Goal: Task Accomplishment & Management: Manage account settings

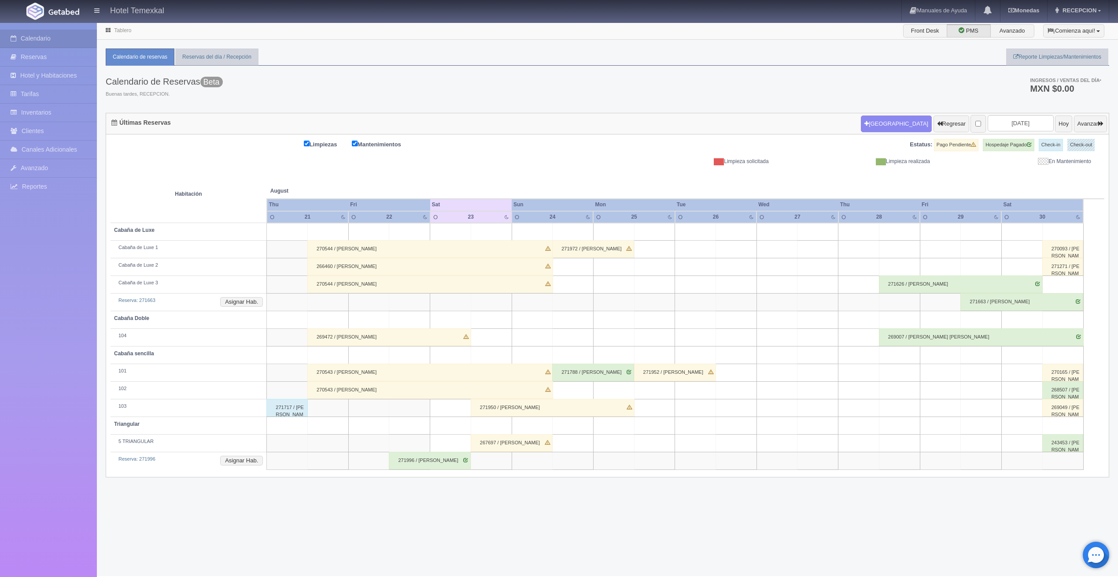
click at [240, 307] on td "Reserva: 271663 Asignar Hab." at bounding box center [189, 302] width 156 height 18
click at [238, 299] on button "Asignar Hab." at bounding box center [241, 302] width 43 height 10
click at [293, 320] on div at bounding box center [294, 319] width 18 height 13
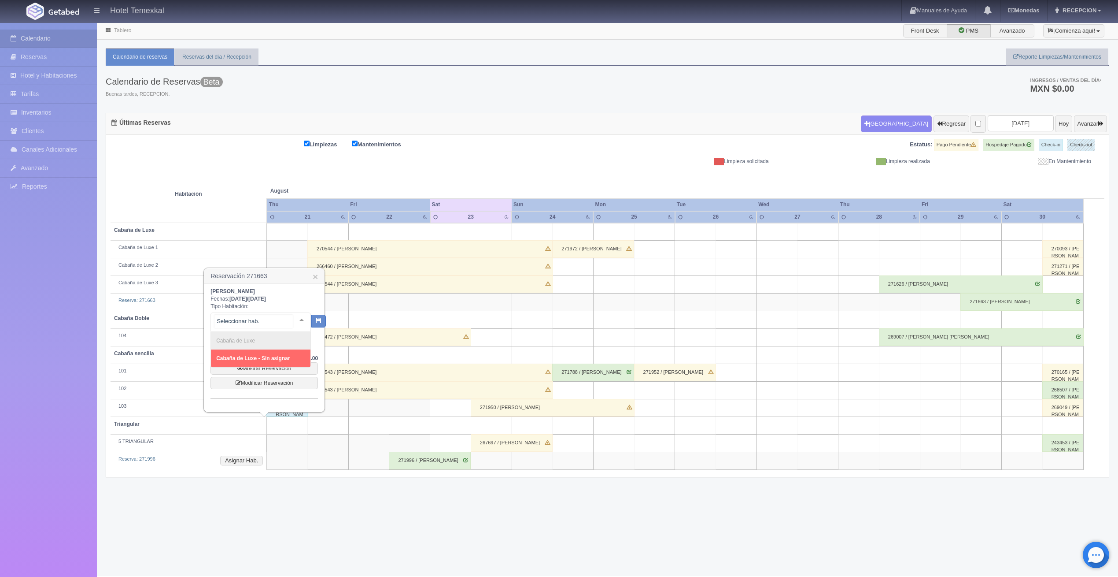
click at [274, 319] on input "text" at bounding box center [254, 320] width 78 height 13
click at [318, 276] on h3 "Reservación 271663 ×" at bounding box center [264, 275] width 120 height 15
click at [316, 277] on link "×" at bounding box center [315, 276] width 5 height 9
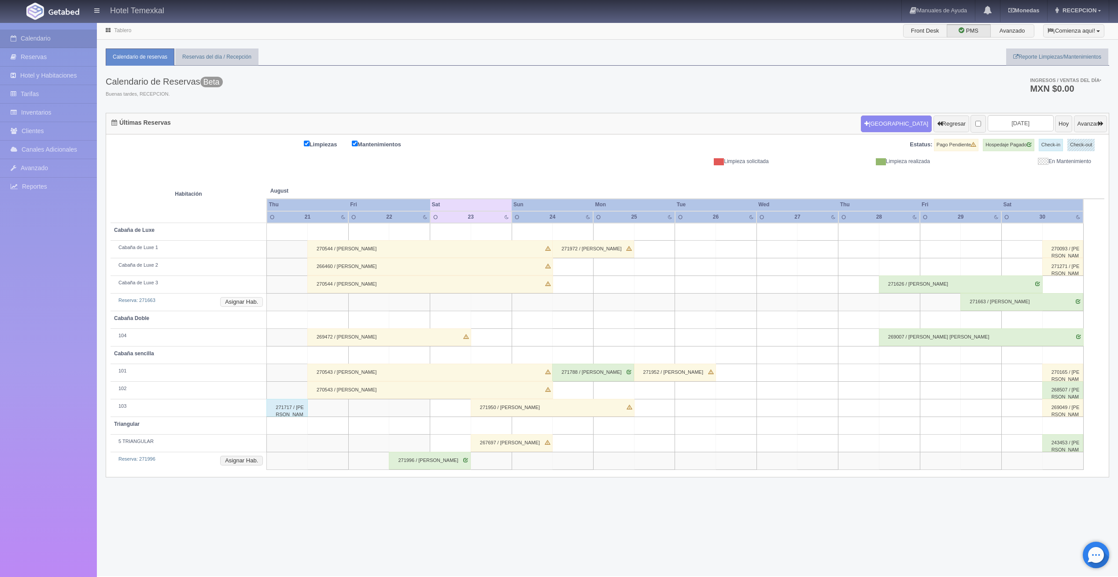
click at [254, 302] on button "Asignar Hab." at bounding box center [241, 302] width 43 height 10
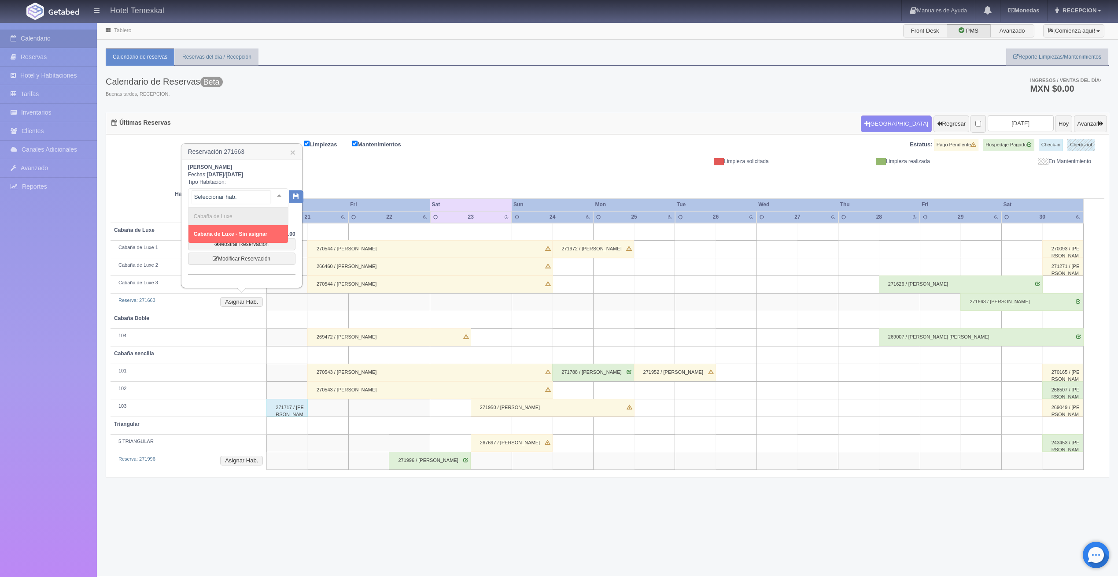
click at [253, 198] on input "text" at bounding box center [231, 196] width 78 height 13
click at [292, 150] on link "×" at bounding box center [292, 152] width 5 height 9
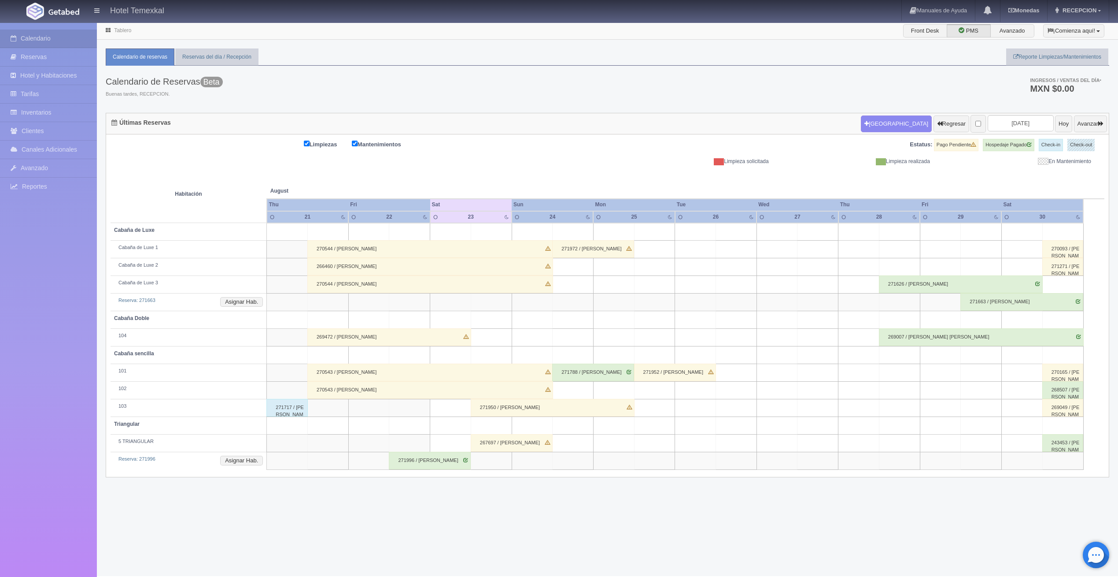
click at [913, 250] on td at bounding box center [899, 249] width 41 height 18
click at [1076, 120] on button "Avanzar" at bounding box center [1090, 123] width 33 height 17
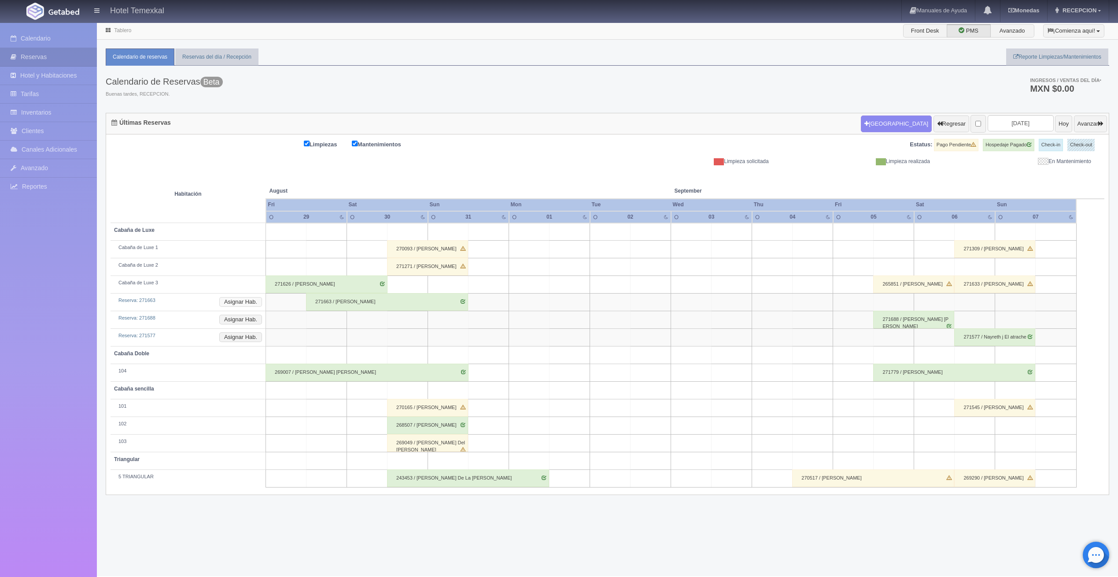
click at [246, 304] on button "Asignar Hab." at bounding box center [240, 302] width 43 height 10
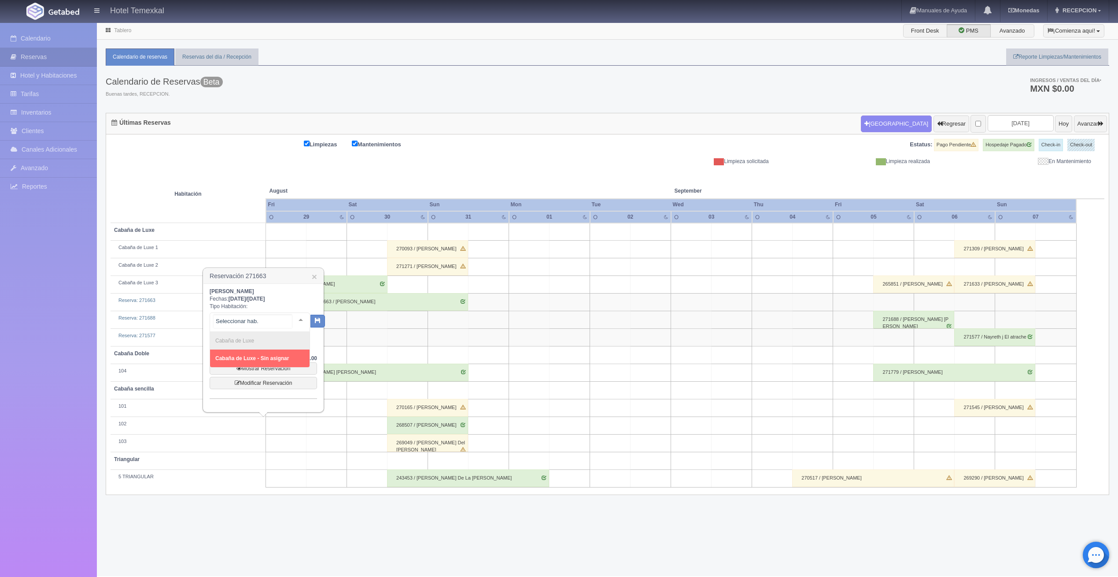
click at [277, 330] on div at bounding box center [260, 321] width 100 height 19
click at [317, 275] on link "×" at bounding box center [314, 276] width 5 height 9
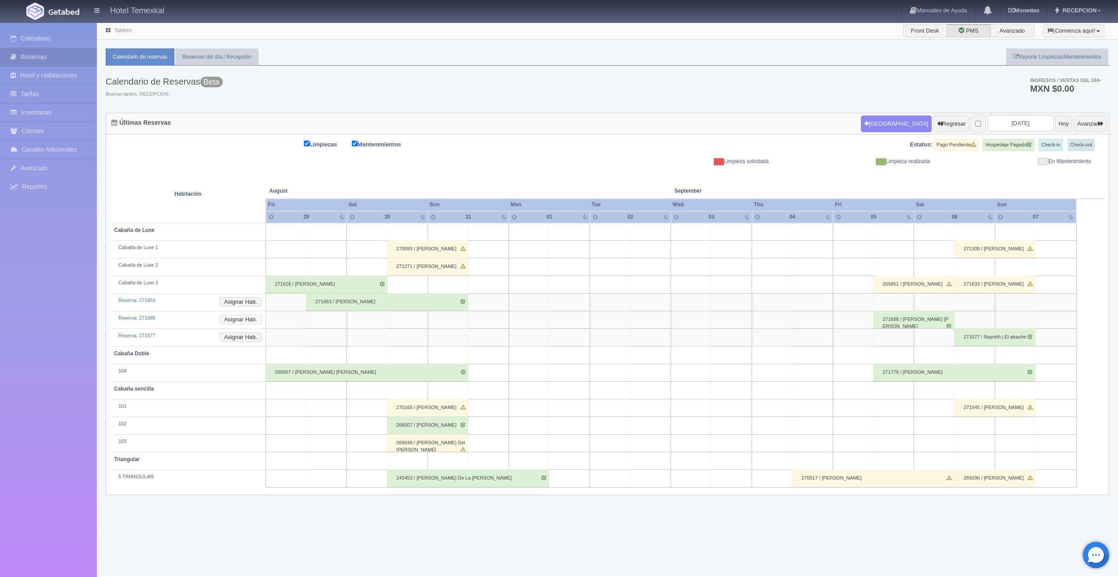
click at [246, 315] on button "Asignar Hab." at bounding box center [240, 319] width 43 height 10
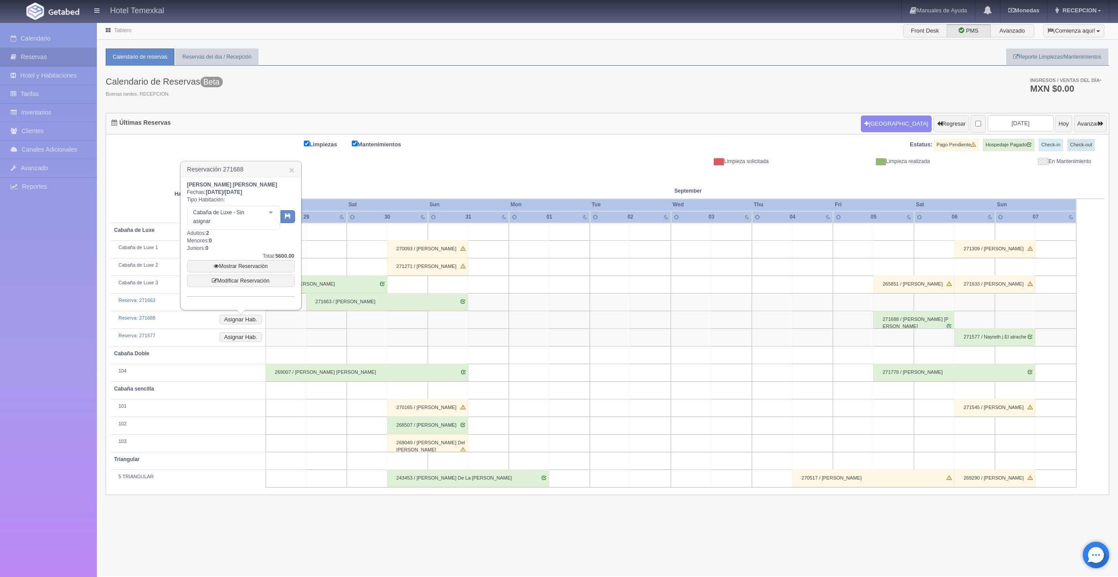
click at [255, 205] on div "Cabaña de Luxe - Sin asignar Cabaña de Luxe Cabaña de Luxe - Sin asignar No ele…" at bounding box center [240, 216] width 107 height 26
click at [247, 232] on div "MARBELY ANAY CASTRO MONTOYA Fechas: 2025-09-05 / 2025-09-06 Tipo Habitación: Ca…" at bounding box center [240, 238] width 107 height 115
click at [251, 272] on span "Cabaña de Luxe 1" at bounding box center [238, 269] width 100 height 18
click at [285, 213] on icon "button" at bounding box center [288, 213] width 6 height 6
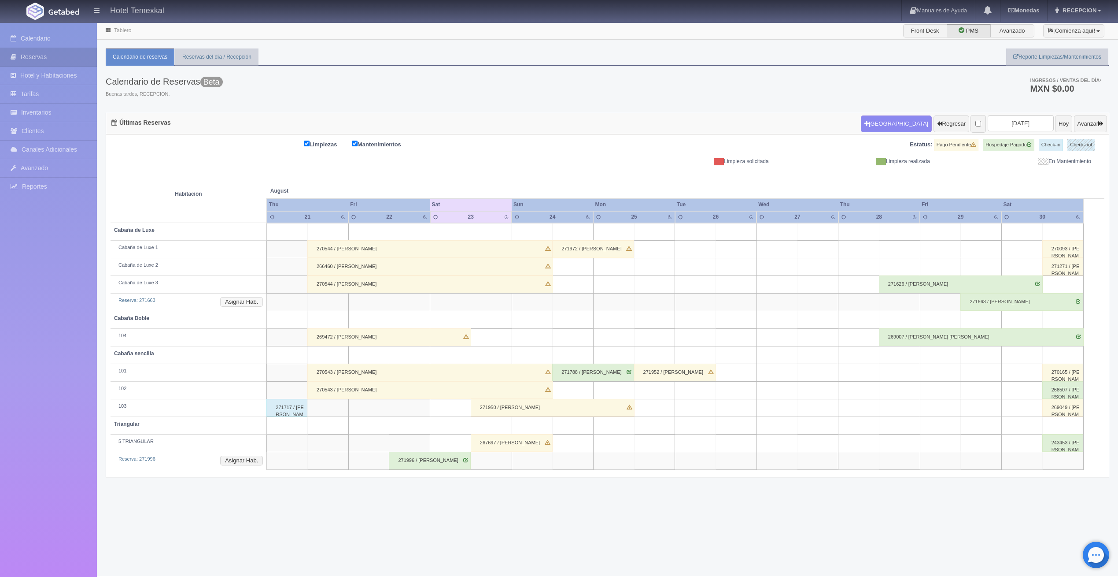
click at [244, 297] on button "Asignar Hab." at bounding box center [241, 302] width 43 height 10
click at [252, 333] on div "Cabaña de Luxe - Sin asignar Cabaña de Luxe Cabaña de Luxe - Sin asignar No ele…" at bounding box center [257, 324] width 93 height 24
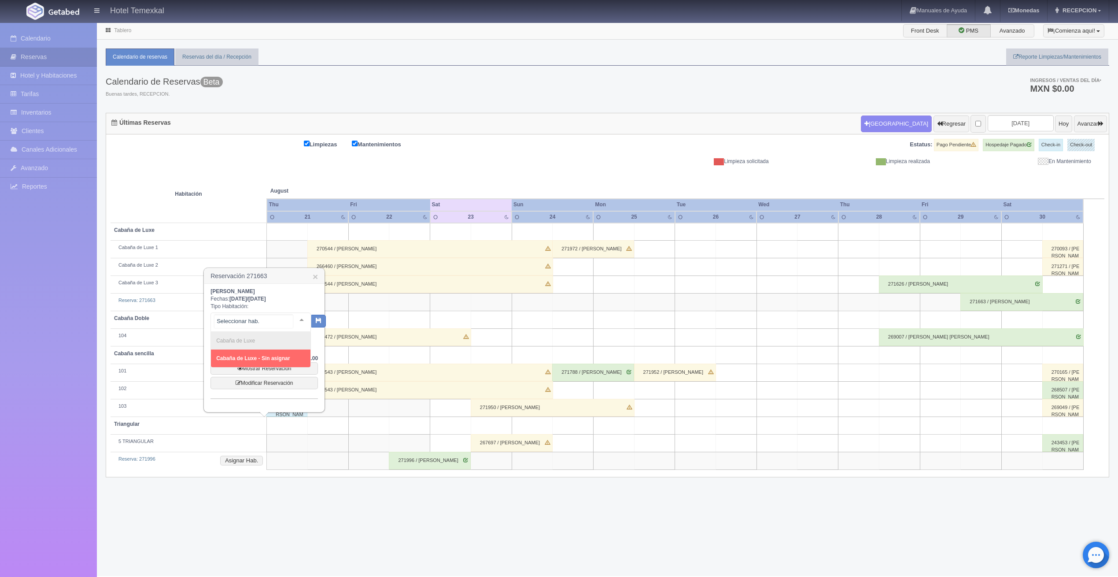
click at [271, 321] on input "text" at bounding box center [254, 320] width 78 height 13
click at [311, 277] on h3 "Reservación 271663 ×" at bounding box center [264, 275] width 120 height 15
click at [311, 276] on h3 "Reservación 271663 ×" at bounding box center [264, 275] width 120 height 15
click at [317, 278] on link "×" at bounding box center [315, 276] width 5 height 9
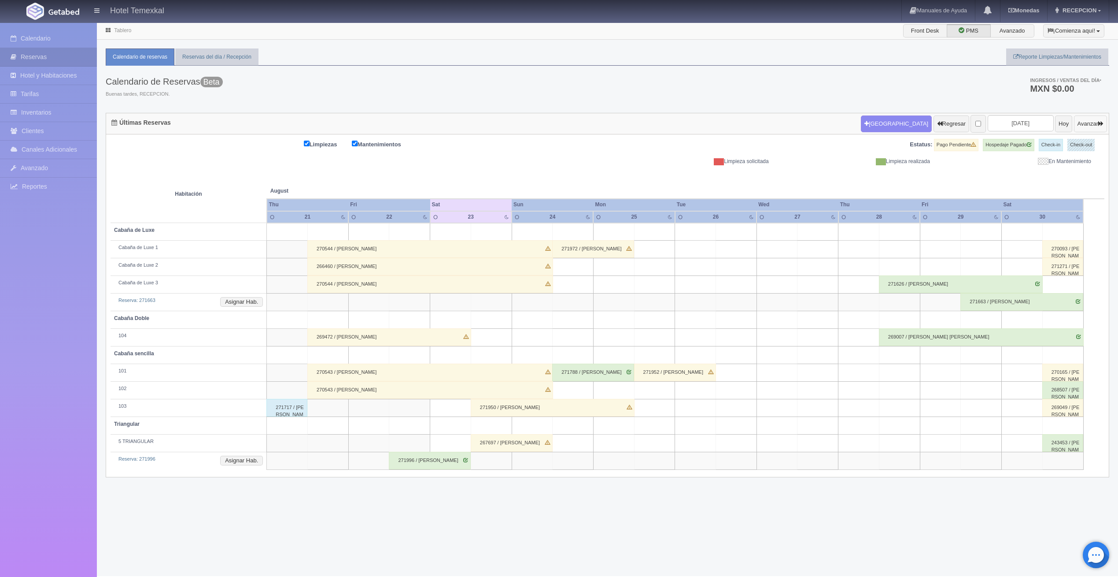
click at [1081, 128] on button "Avanzar" at bounding box center [1090, 123] width 33 height 17
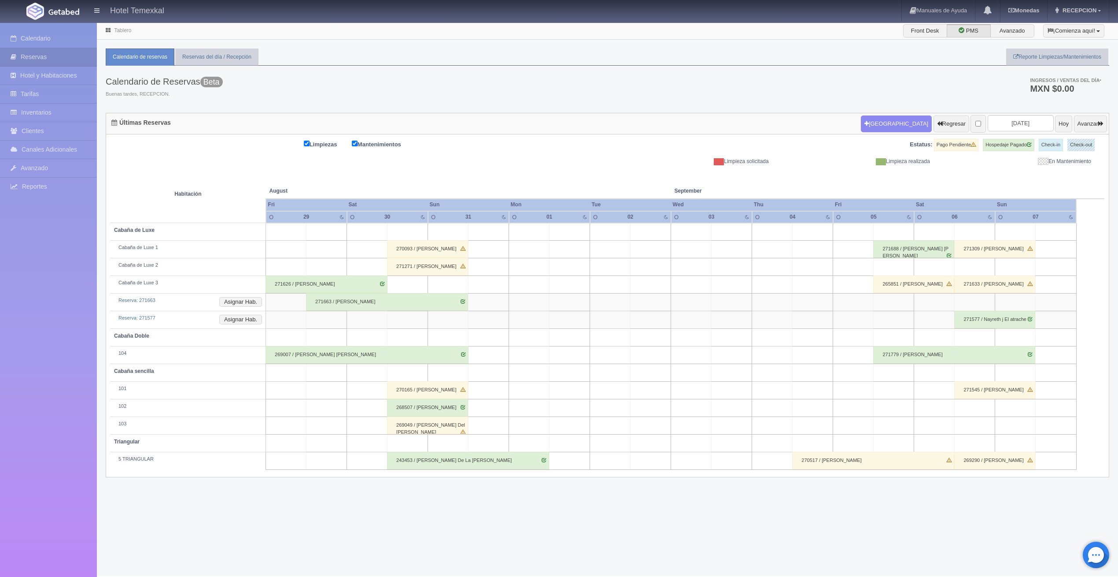
click at [383, 282] on div "271626 / [PERSON_NAME]" at bounding box center [327, 284] width 122 height 18
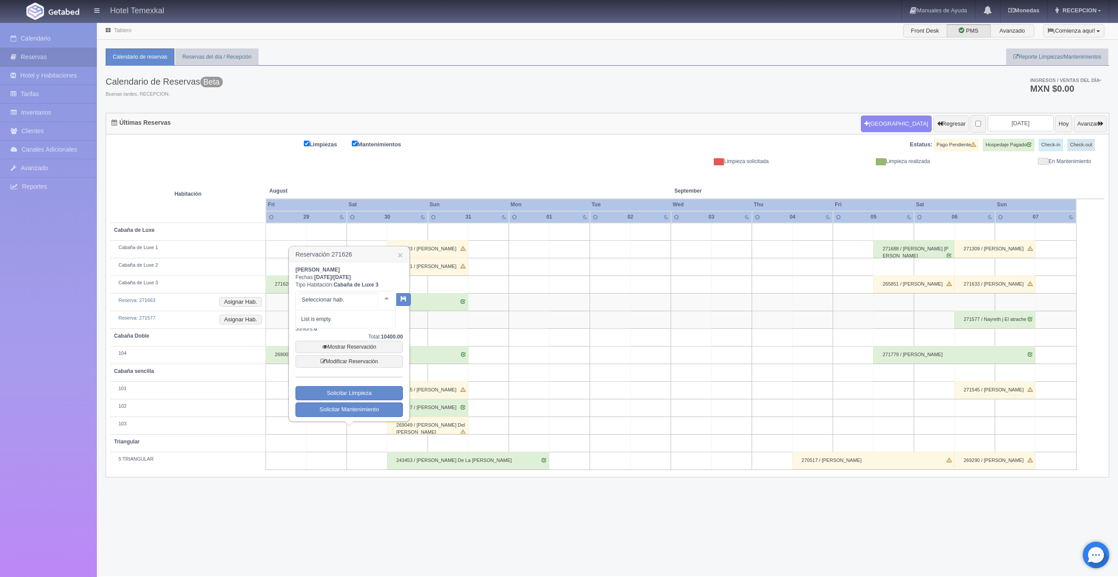
click at [379, 296] on div at bounding box center [387, 297] width 18 height 13
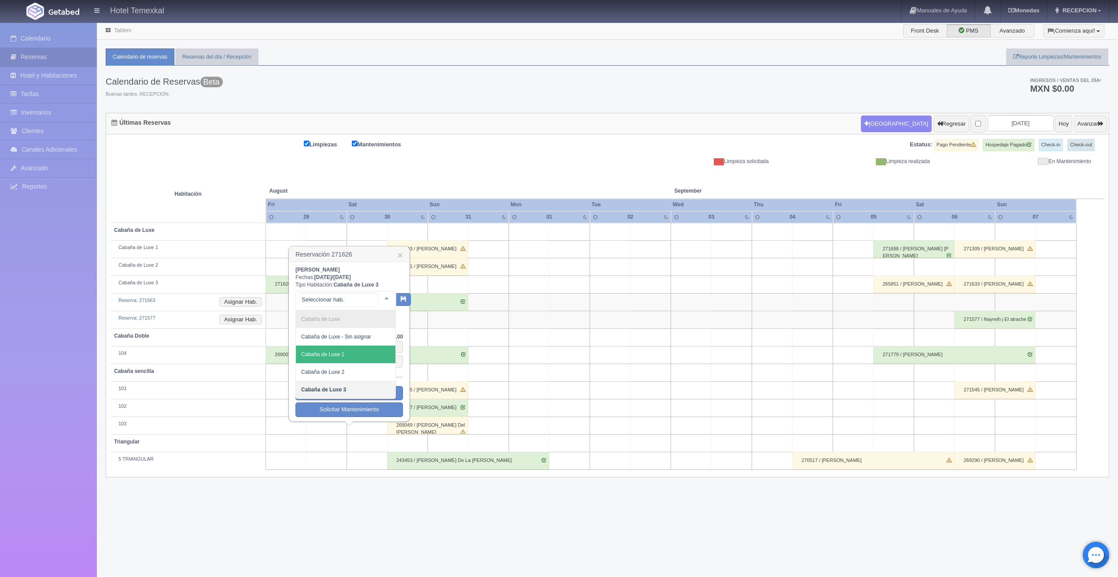
click at [359, 355] on span "Cabaña de Luxe 1" at bounding box center [346, 354] width 100 height 18
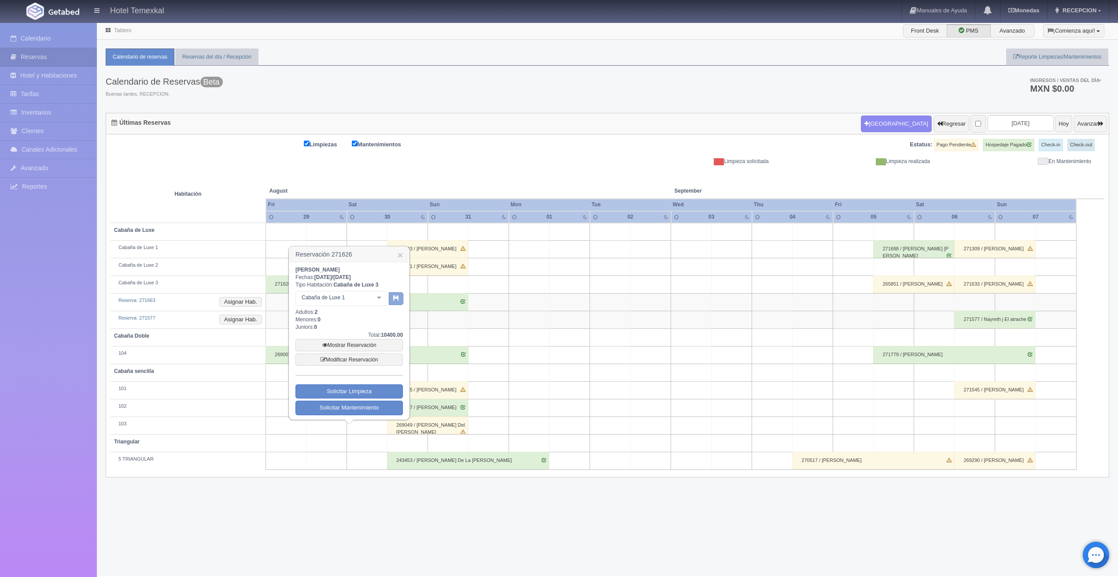
click at [398, 296] on icon "button" at bounding box center [396, 298] width 6 height 6
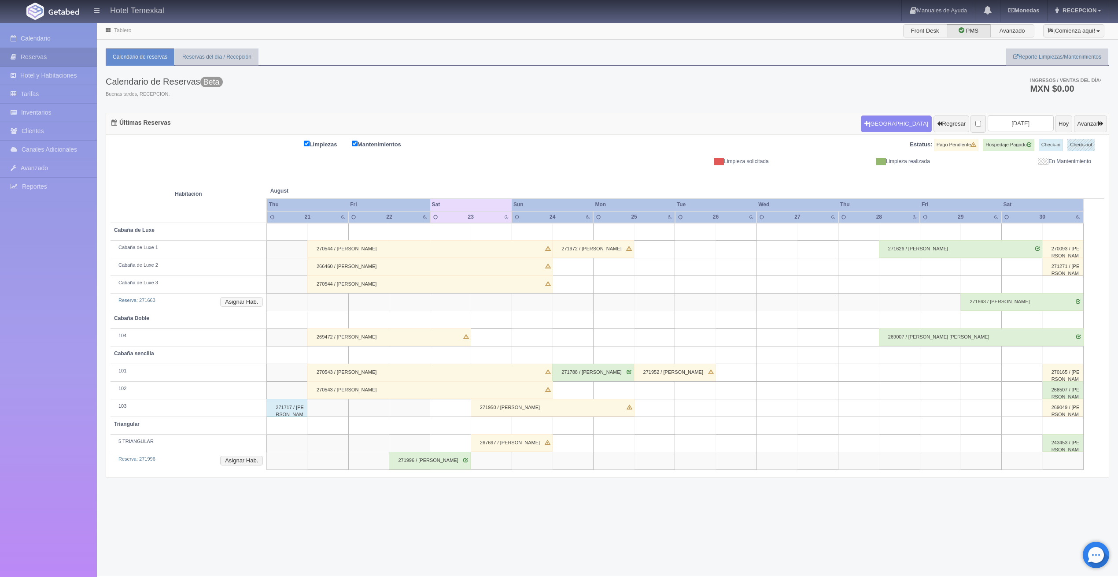
click at [251, 302] on button "Asignar Hab." at bounding box center [241, 302] width 43 height 10
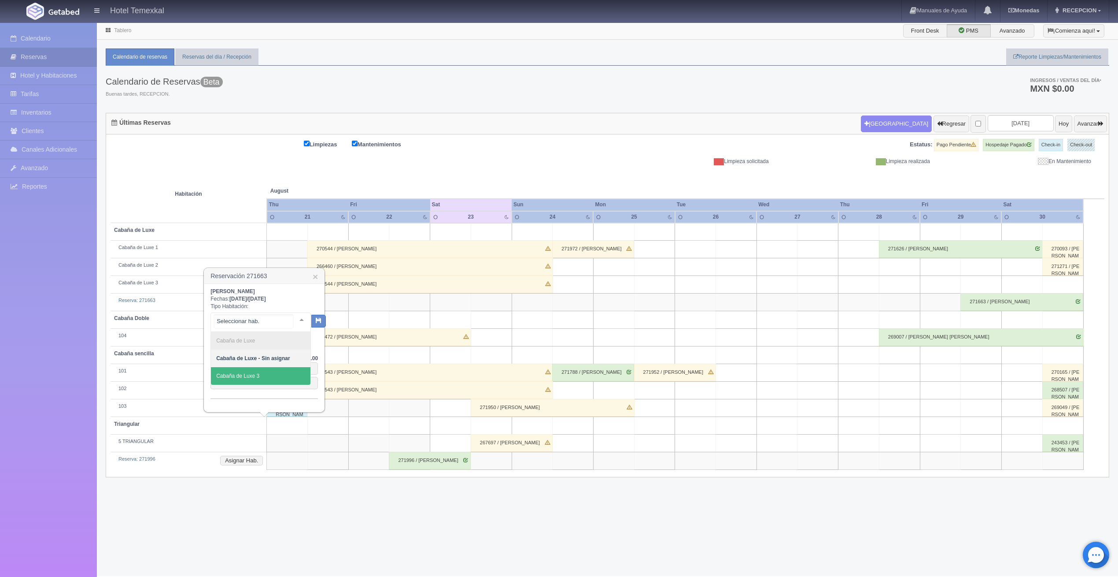
click at [259, 374] on span "Cabaña de Luxe 3" at bounding box center [237, 376] width 43 height 6
click at [315, 318] on button "button" at bounding box center [311, 320] width 15 height 13
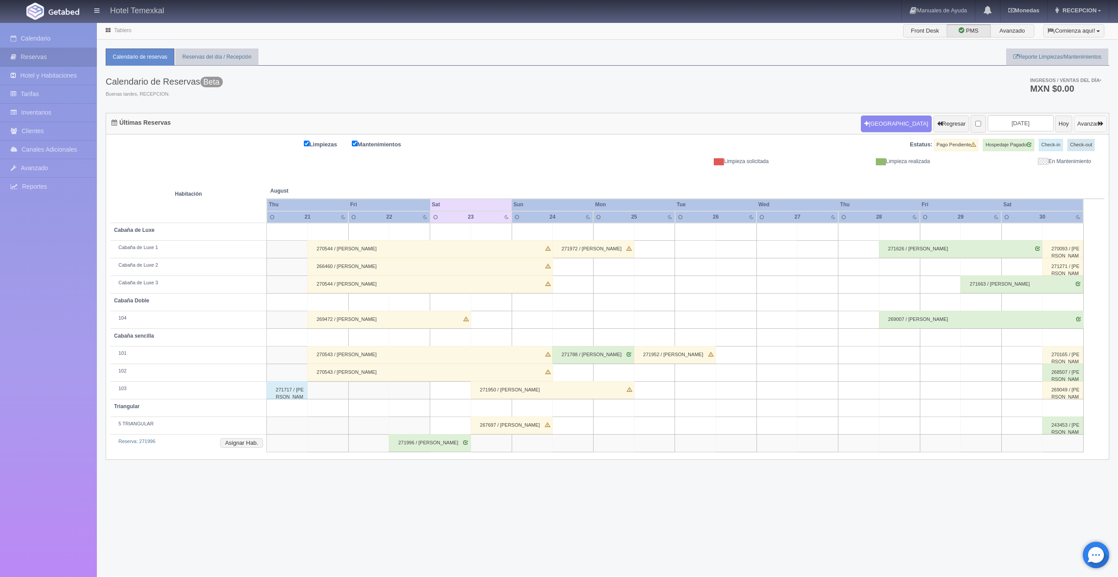
click at [1084, 123] on button "Avanzar" at bounding box center [1090, 123] width 33 height 17
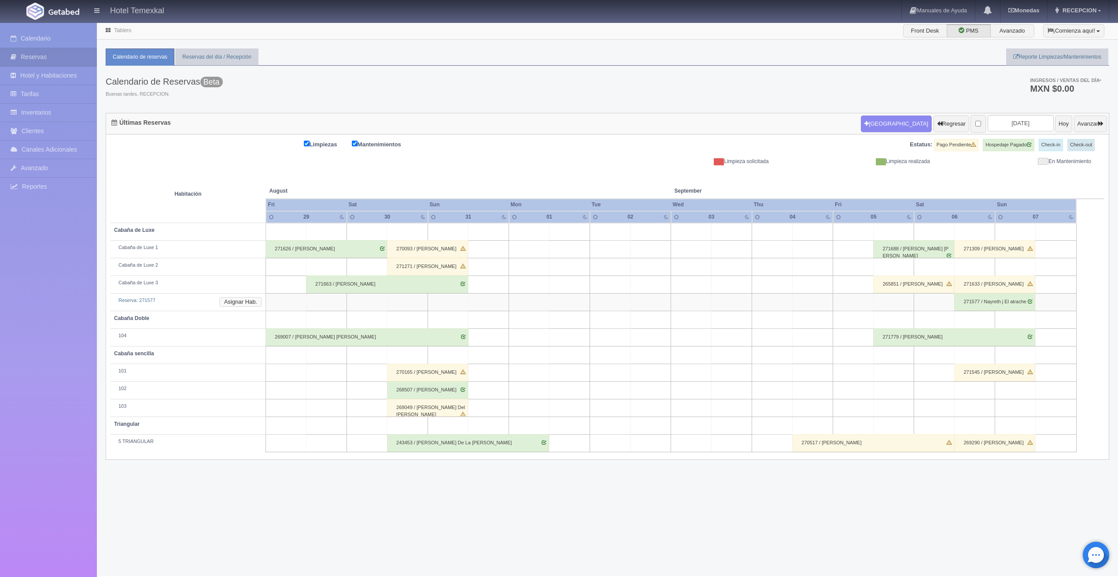
click at [240, 301] on button "Asignar Hab." at bounding box center [240, 302] width 43 height 10
